Goal: Task Accomplishment & Management: Complete application form

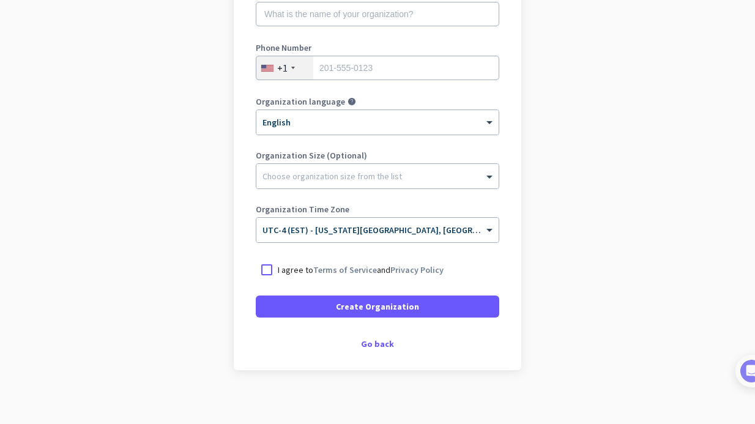
scroll to position [201, 0]
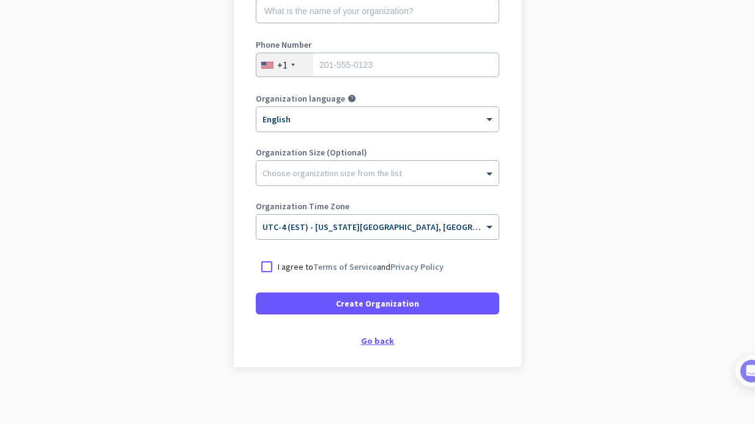
click at [383, 341] on div "Go back" at bounding box center [378, 341] width 244 height 9
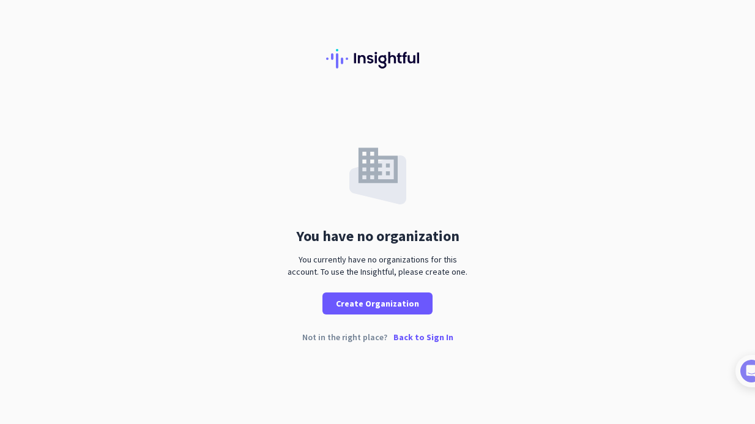
click at [411, 338] on p "Back to Sign In" at bounding box center [424, 337] width 60 height 9
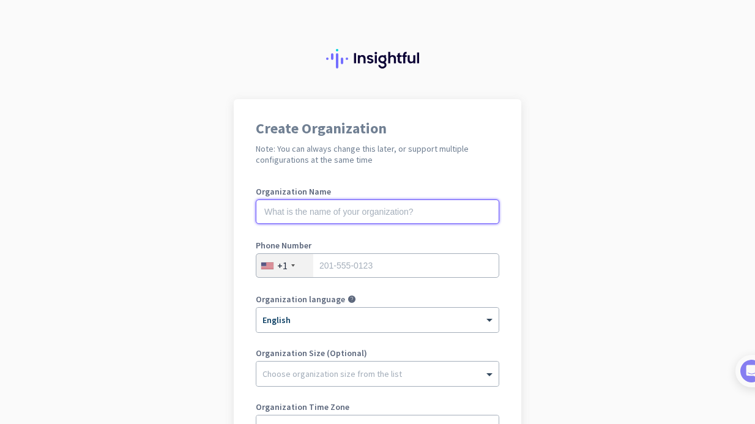
click at [421, 211] on input "text" at bounding box center [378, 212] width 244 height 24
type input "Mercor"
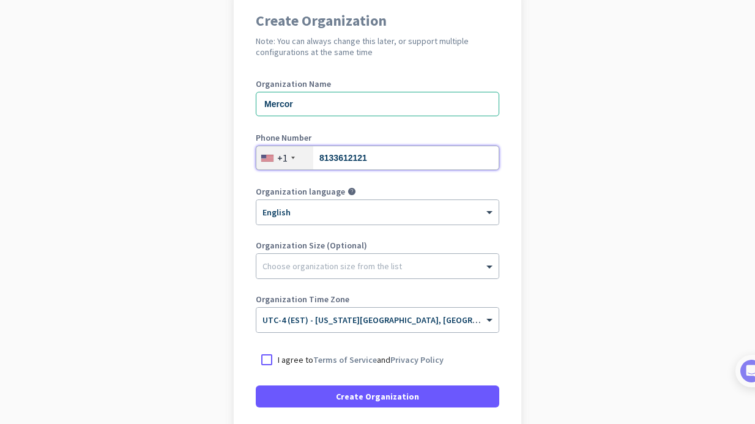
scroll to position [148, 0]
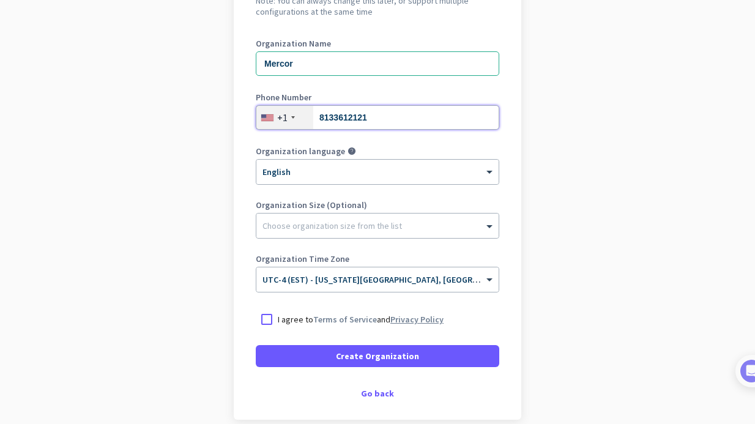
type input "8133612121"
click at [397, 315] on link "Privacy Policy" at bounding box center [417, 319] width 53 height 11
click at [269, 316] on div at bounding box center [267, 320] width 22 height 22
click at [337, 341] on form "Organization Name Mercor Phone Number [PHONE_NUMBER] Organization language help…" at bounding box center [378, 203] width 244 height 328
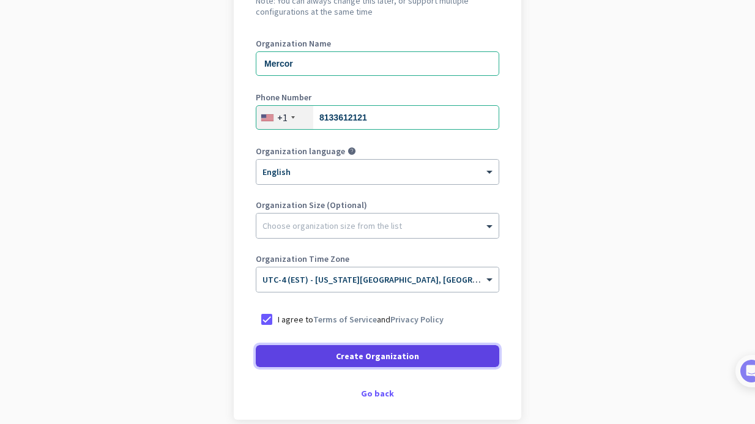
click at [340, 354] on button "Create Organization" at bounding box center [378, 356] width 244 height 22
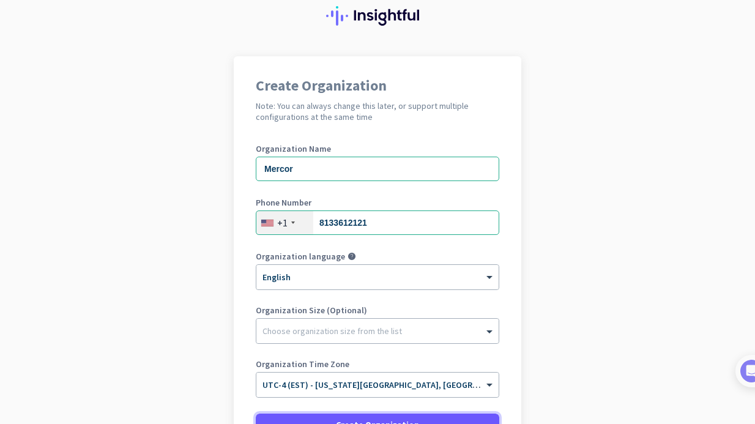
scroll to position [168, 0]
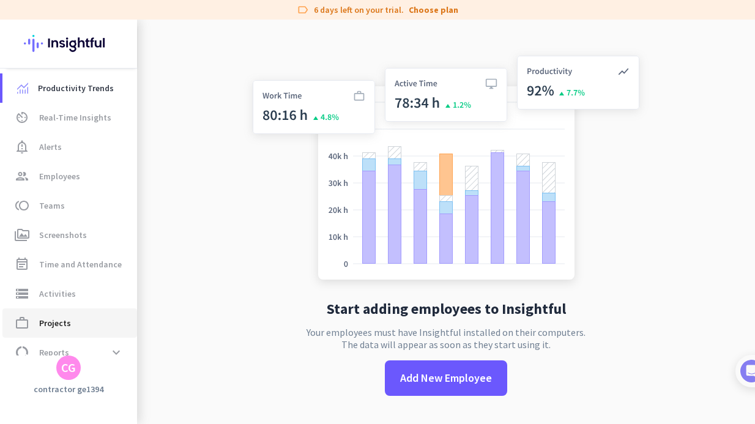
scroll to position [46, 0]
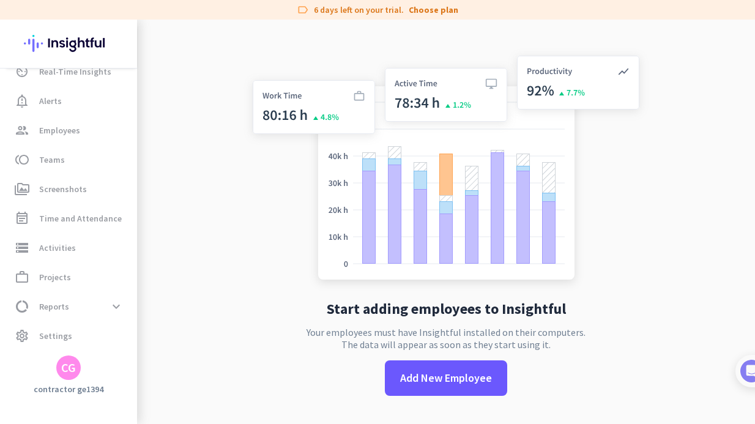
click at [70, 373] on div "CG" at bounding box center [68, 368] width 15 height 12
click at [176, 129] on div at bounding box center [377, 212] width 755 height 424
click at [81, 124] on span "group Employees" at bounding box center [69, 130] width 115 height 15
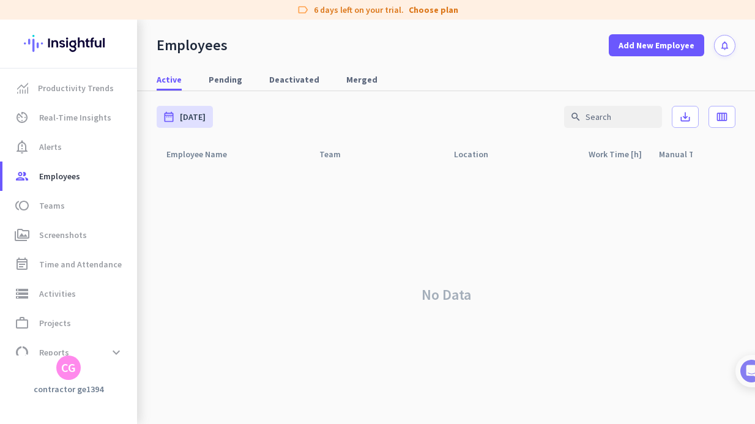
click at [73, 380] on app-letter-avatar "CG" at bounding box center [68, 368] width 24 height 24
click at [110, 346] on span "Sign out" at bounding box center [134, 344] width 74 height 11
